Goal: Information Seeking & Learning: Check status

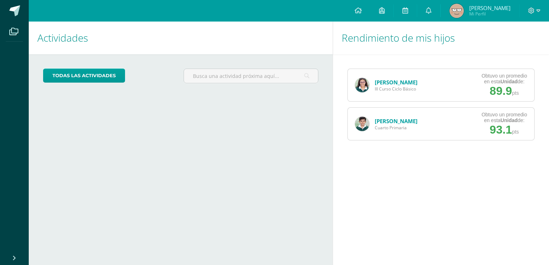
click at [381, 84] on link "[PERSON_NAME]" at bounding box center [396, 82] width 43 height 7
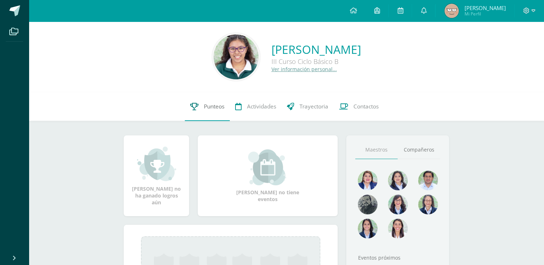
click at [208, 100] on link "Punteos" at bounding box center [207, 106] width 45 height 29
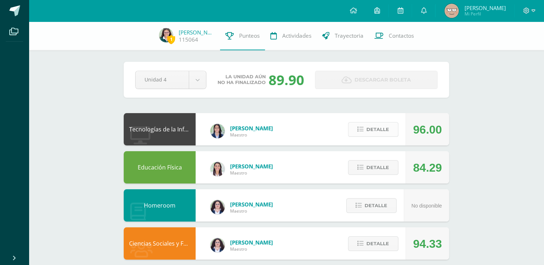
click at [365, 133] on button "Detalle" at bounding box center [373, 129] width 50 height 15
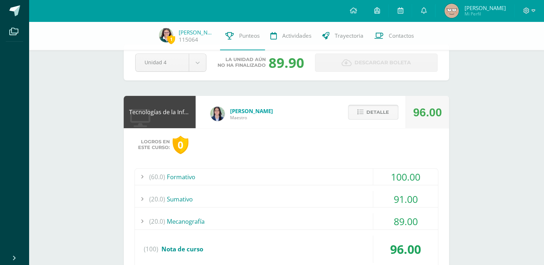
scroll to position [19, 0]
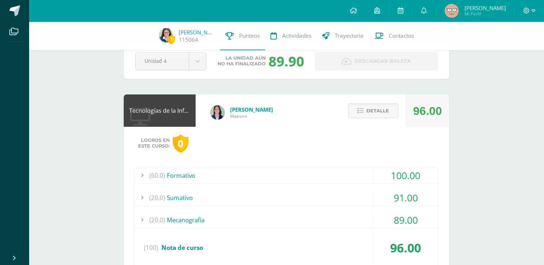
click at [289, 196] on div "(20.0) [GEOGRAPHIC_DATA]" at bounding box center [286, 198] width 303 height 16
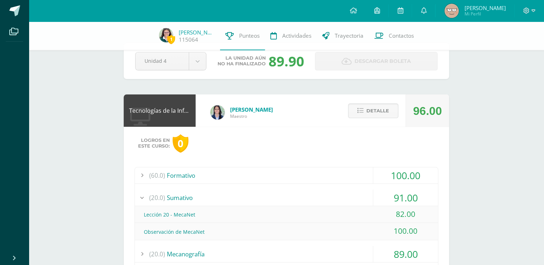
scroll to position [103, 0]
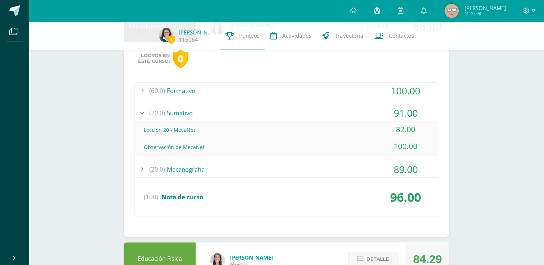
click at [203, 110] on div "(20.0) [GEOGRAPHIC_DATA]" at bounding box center [286, 113] width 303 height 16
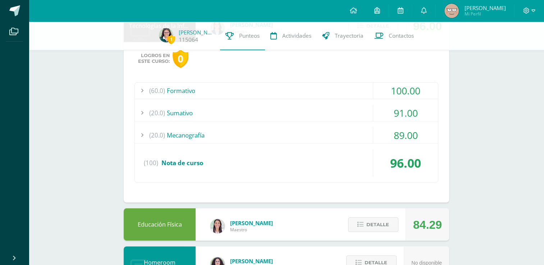
click at [229, 92] on div "(60.0) Formativo" at bounding box center [286, 91] width 303 height 16
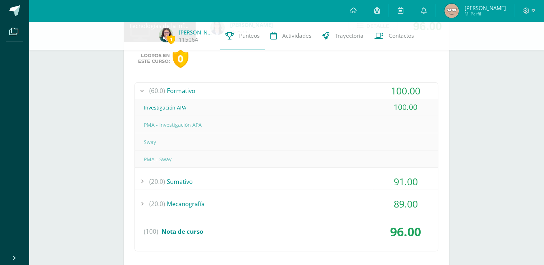
click at [229, 92] on div "(60.0) Formativo" at bounding box center [286, 91] width 303 height 16
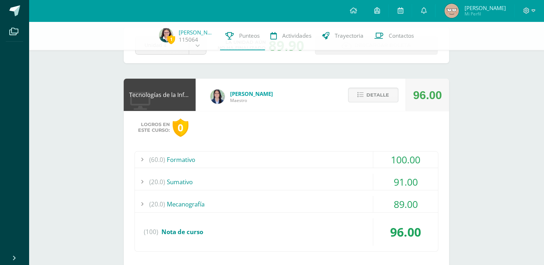
scroll to position [21, 0]
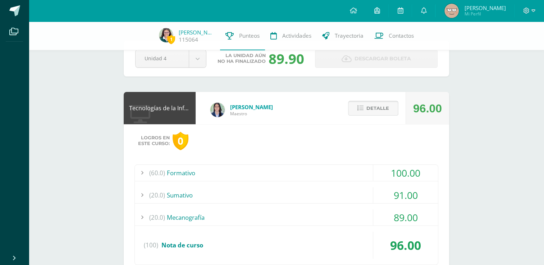
click at [373, 107] on span "Detalle" at bounding box center [377, 108] width 23 height 13
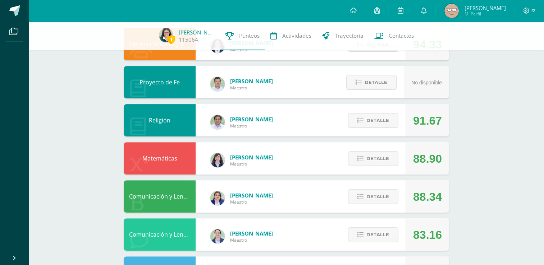
scroll to position [200, 0]
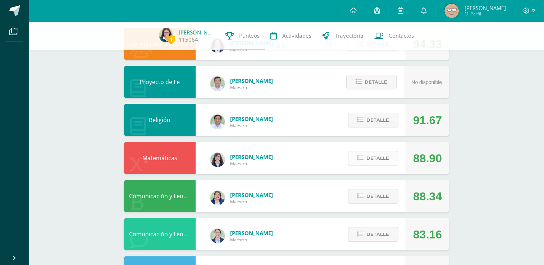
click at [369, 162] on span "Detalle" at bounding box center [377, 158] width 23 height 13
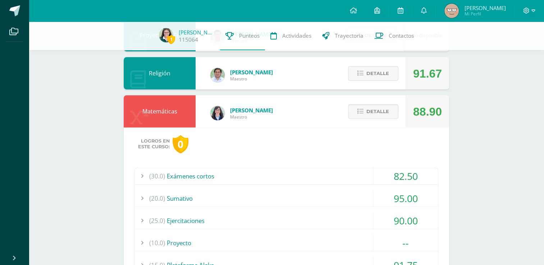
scroll to position [247, 0]
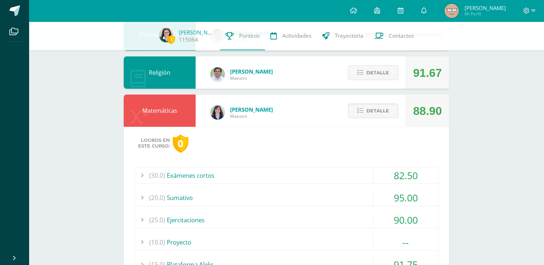
click at [202, 199] on div "(20.0) [GEOGRAPHIC_DATA]" at bounding box center [286, 198] width 303 height 16
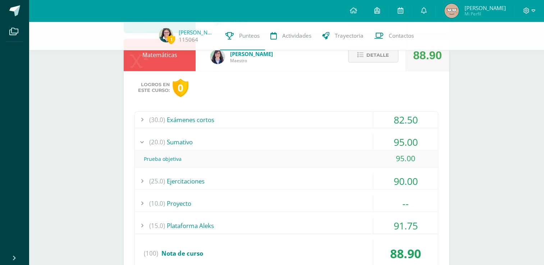
scroll to position [304, 0]
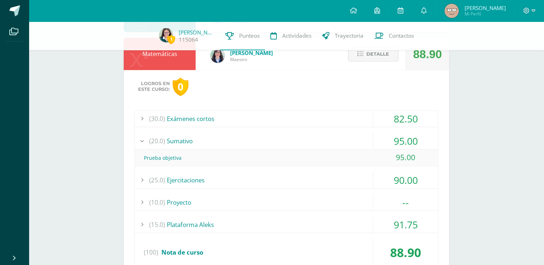
click at [184, 143] on div "(20.0) [GEOGRAPHIC_DATA]" at bounding box center [286, 141] width 303 height 16
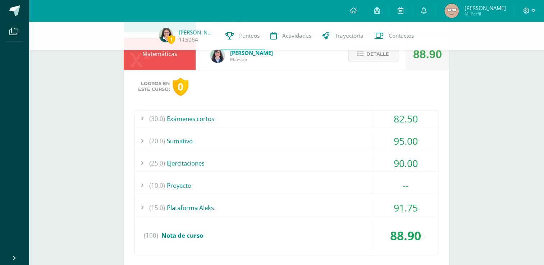
click at [198, 185] on div "(10.0) Proyecto" at bounding box center [286, 186] width 303 height 16
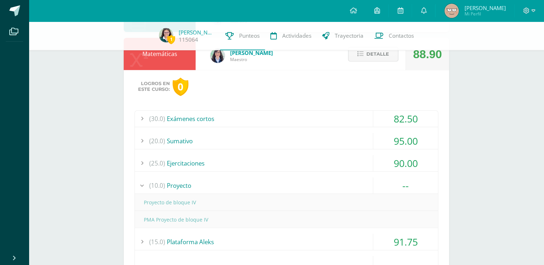
click at [198, 185] on div "(10.0) Proyecto" at bounding box center [286, 186] width 303 height 16
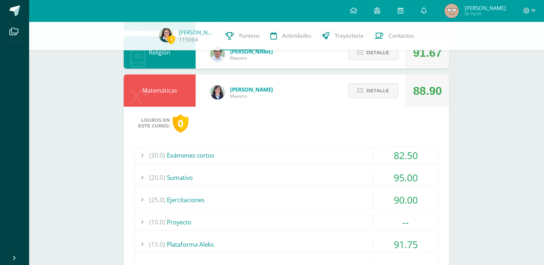
scroll to position [247, 0]
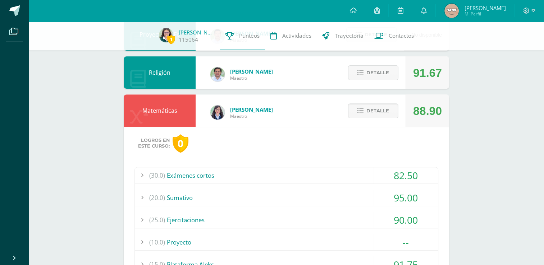
click at [366, 103] on button "Detalle" at bounding box center [373, 110] width 50 height 15
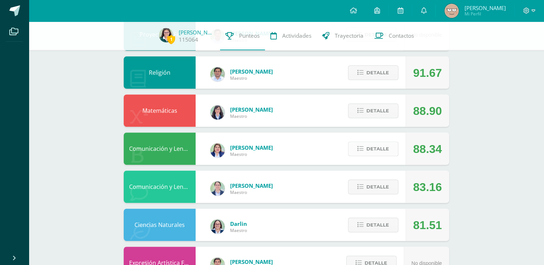
click at [385, 146] on span "Detalle" at bounding box center [377, 148] width 23 height 13
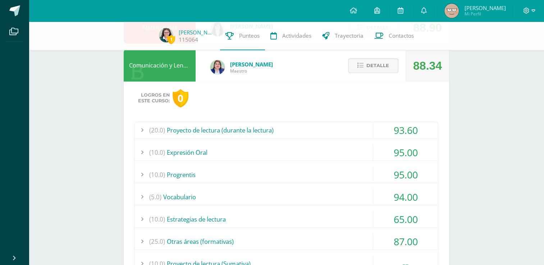
scroll to position [314, 0]
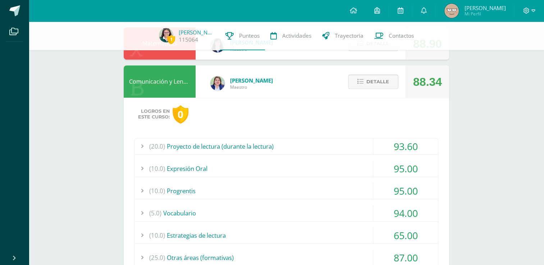
click at [368, 84] on span "Detalle" at bounding box center [377, 81] width 23 height 13
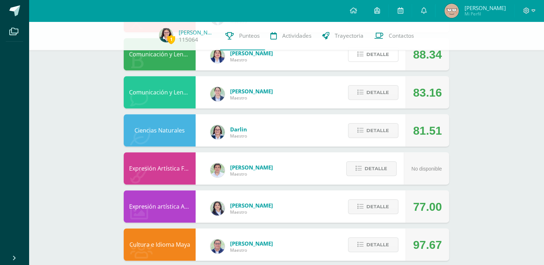
scroll to position [343, 0]
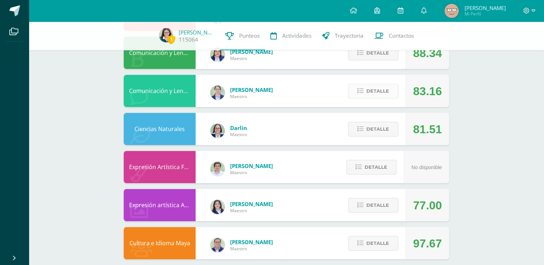
click at [369, 95] on span "Detalle" at bounding box center [377, 90] width 23 height 13
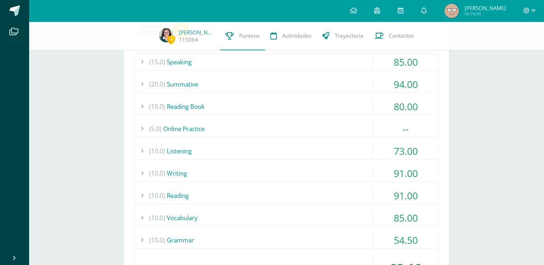
scroll to position [444, 0]
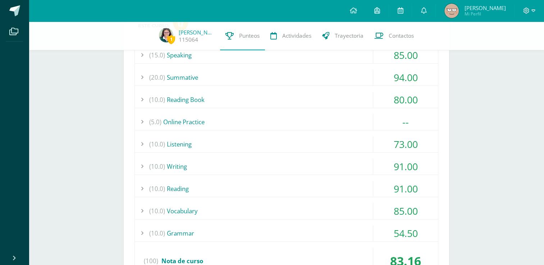
click at [237, 122] on div "(5.0) Online Practice" at bounding box center [286, 122] width 303 height 16
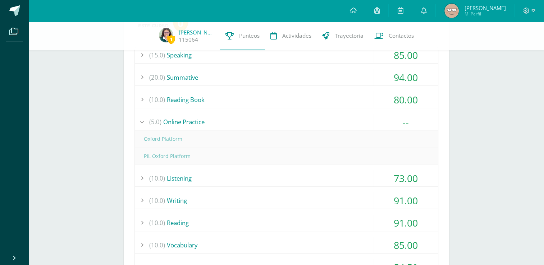
click at [237, 122] on div "(5.0) Online Practice" at bounding box center [286, 122] width 303 height 16
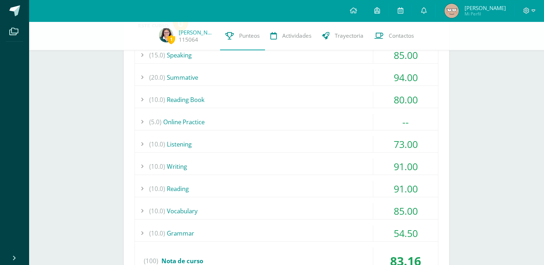
click at [172, 241] on div "(10.0) Grammar 54.50" at bounding box center [286, 233] width 303 height 17
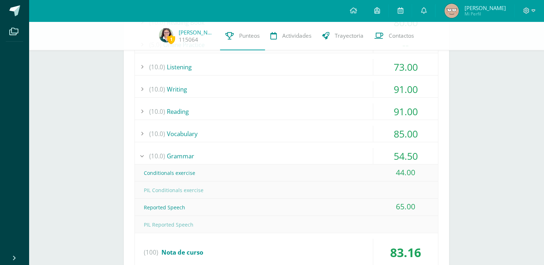
scroll to position [522, 0]
click at [188, 157] on div "(10.0) Grammar" at bounding box center [286, 155] width 303 height 16
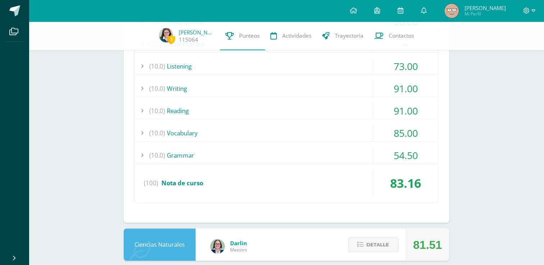
click at [188, 157] on div "(10.0) Grammar" at bounding box center [286, 155] width 303 height 16
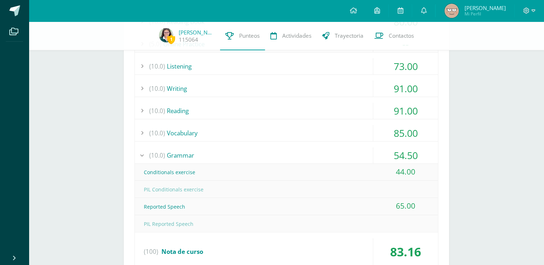
click at [188, 156] on div "(10.0) Grammar" at bounding box center [286, 155] width 303 height 16
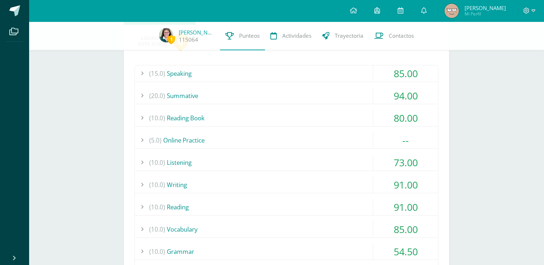
scroll to position [425, 0]
click at [170, 223] on div "(10.0) Vocabulary" at bounding box center [286, 230] width 303 height 16
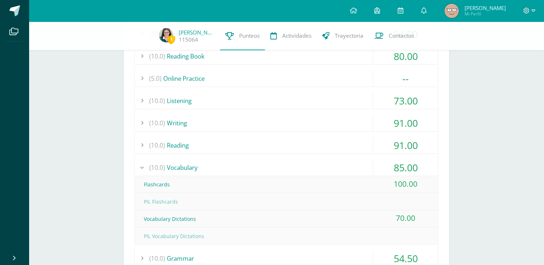
scroll to position [488, 0]
click at [174, 164] on div "(10.0) Vocabulary" at bounding box center [286, 166] width 303 height 16
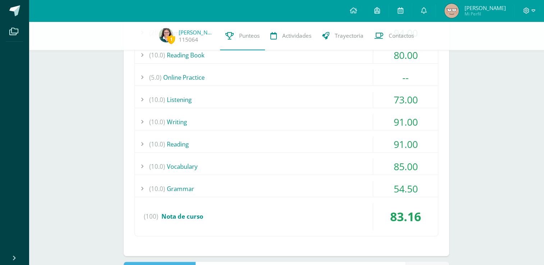
click at [179, 147] on div "(10.0) [GEOGRAPHIC_DATA]" at bounding box center [286, 144] width 303 height 16
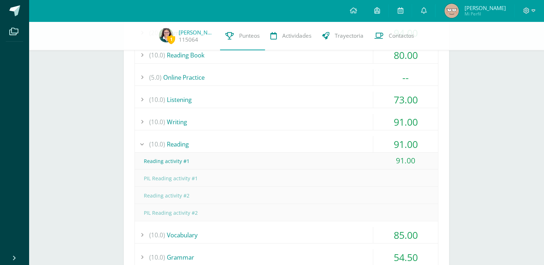
click at [179, 147] on div "(10.0) [GEOGRAPHIC_DATA]" at bounding box center [286, 144] width 303 height 16
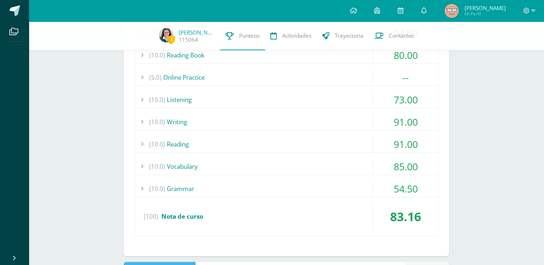
click at [179, 147] on div "(10.0) [GEOGRAPHIC_DATA]" at bounding box center [286, 144] width 303 height 16
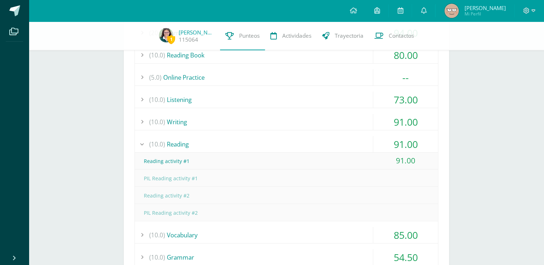
click at [179, 147] on div "(10.0) [GEOGRAPHIC_DATA]" at bounding box center [286, 144] width 303 height 16
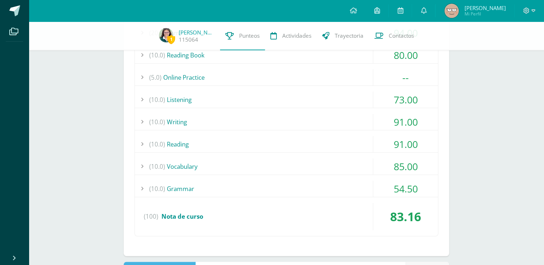
click at [192, 122] on div "(10.0) Writing" at bounding box center [286, 122] width 303 height 16
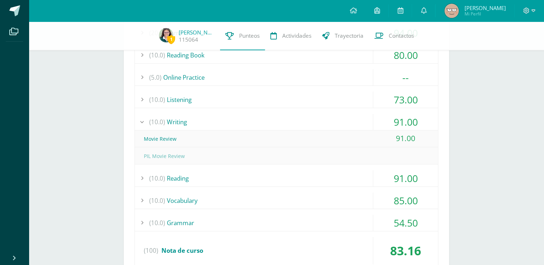
click at [193, 122] on div "(10.0) Writing" at bounding box center [286, 122] width 303 height 16
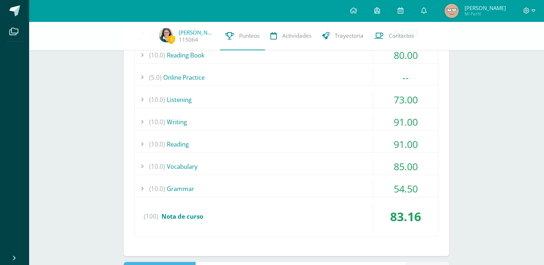
click at [188, 101] on div "(10.0) Listening" at bounding box center [286, 100] width 303 height 16
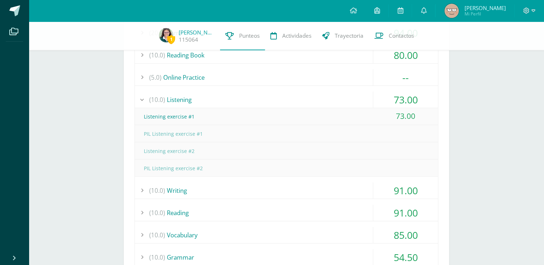
click at [188, 101] on div "(10.0) Listening" at bounding box center [286, 100] width 303 height 16
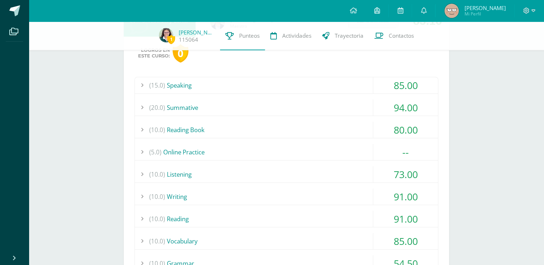
scroll to position [413, 0]
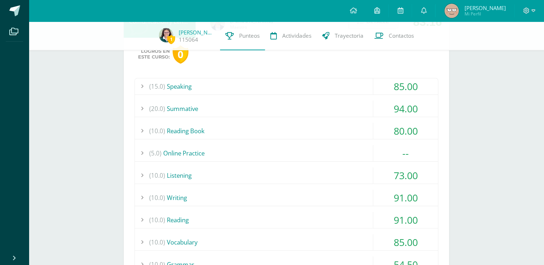
click at [196, 124] on div "(10.0) Reading Book" at bounding box center [286, 131] width 303 height 16
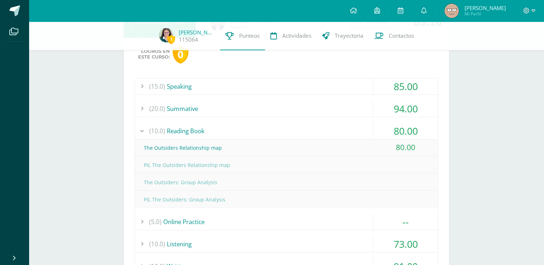
click at [201, 131] on div "(10.0) Reading Book" at bounding box center [286, 131] width 303 height 16
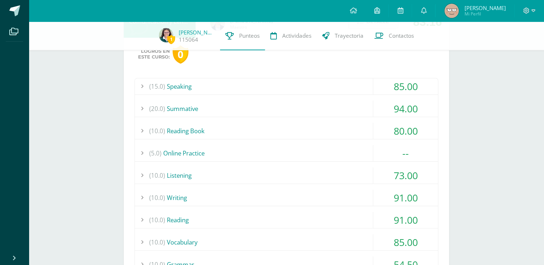
click at [188, 113] on div "(20.0) Summative" at bounding box center [286, 109] width 303 height 16
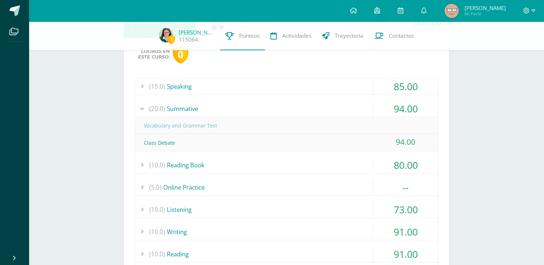
click at [188, 91] on div "(15.0) Speaking" at bounding box center [286, 86] width 303 height 16
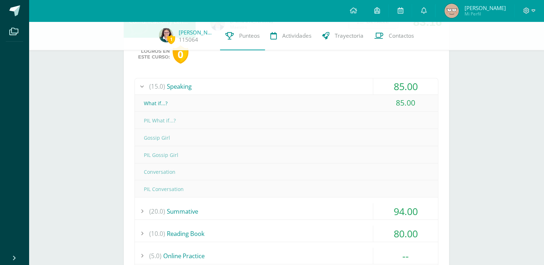
click at [190, 92] on div "(15.0) Speaking" at bounding box center [286, 86] width 303 height 16
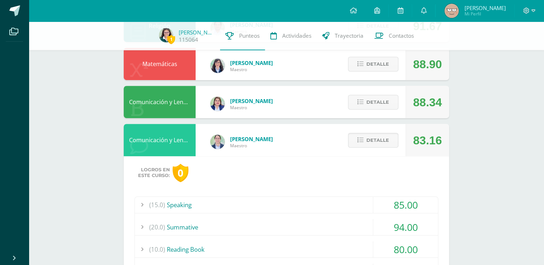
scroll to position [293, 0]
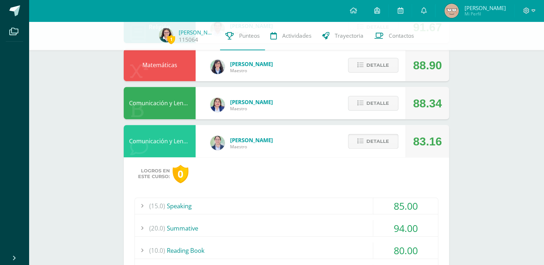
click at [367, 138] on span "Detalle" at bounding box center [377, 141] width 23 height 13
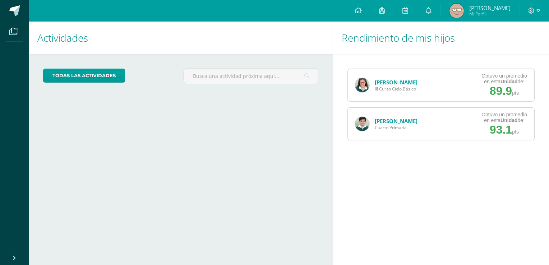
click at [409, 86] on span "III Curso Ciclo Básico" at bounding box center [396, 89] width 43 height 6
click at [407, 84] on link "[PERSON_NAME]" at bounding box center [396, 82] width 43 height 7
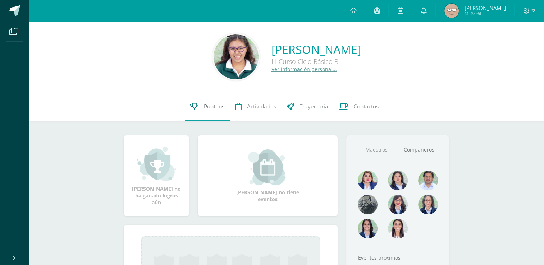
click at [194, 106] on icon at bounding box center [194, 107] width 8 height 8
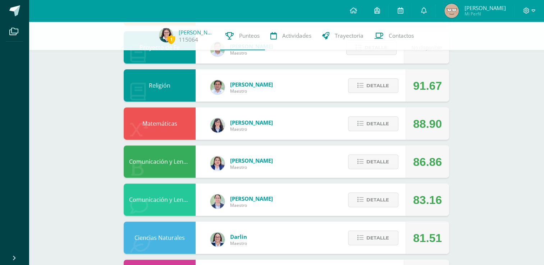
scroll to position [234, 0]
click at [376, 168] on span "Detalle" at bounding box center [377, 161] width 23 height 13
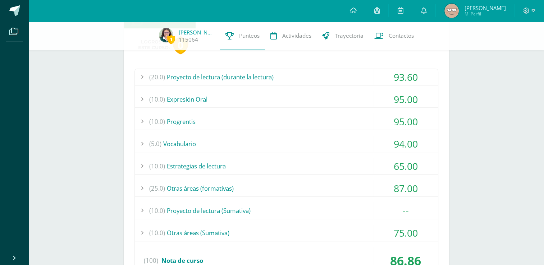
scroll to position [384, 0]
click at [209, 232] on div "(10.0) Otras áreas (Sumativa)" at bounding box center [286, 232] width 303 height 16
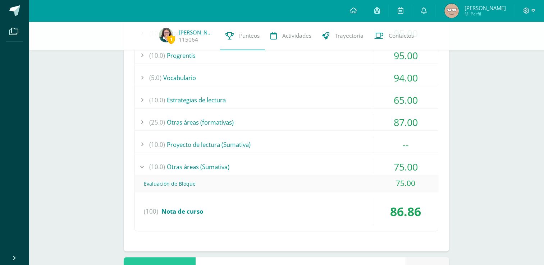
scroll to position [451, 0]
click at [183, 170] on div "(10.0) Otras áreas (Sumativa)" at bounding box center [286, 166] width 303 height 16
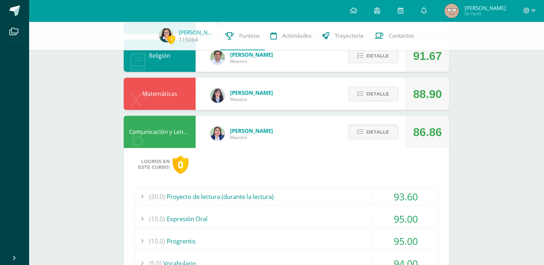
scroll to position [263, 0]
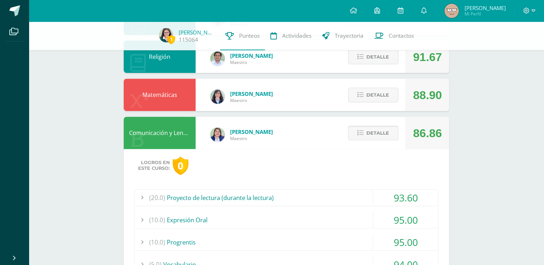
click at [379, 130] on span "Detalle" at bounding box center [377, 132] width 23 height 13
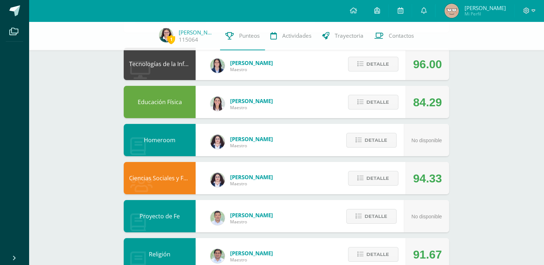
scroll to position [0, 0]
